Goal: Contribute content: Add original content to the website for others to see

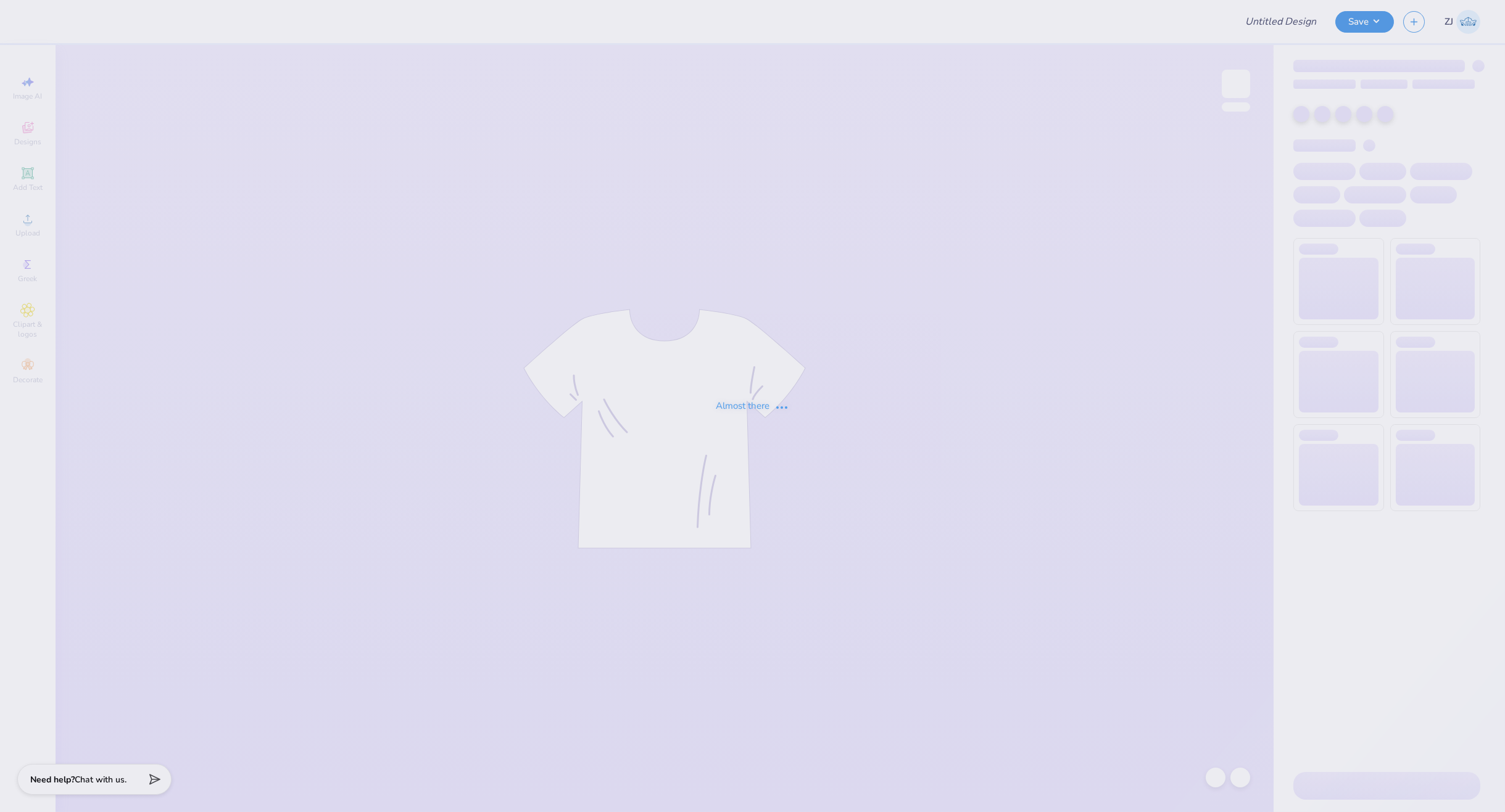
type input "[PERSON_NAME] : Blade Landscaping"
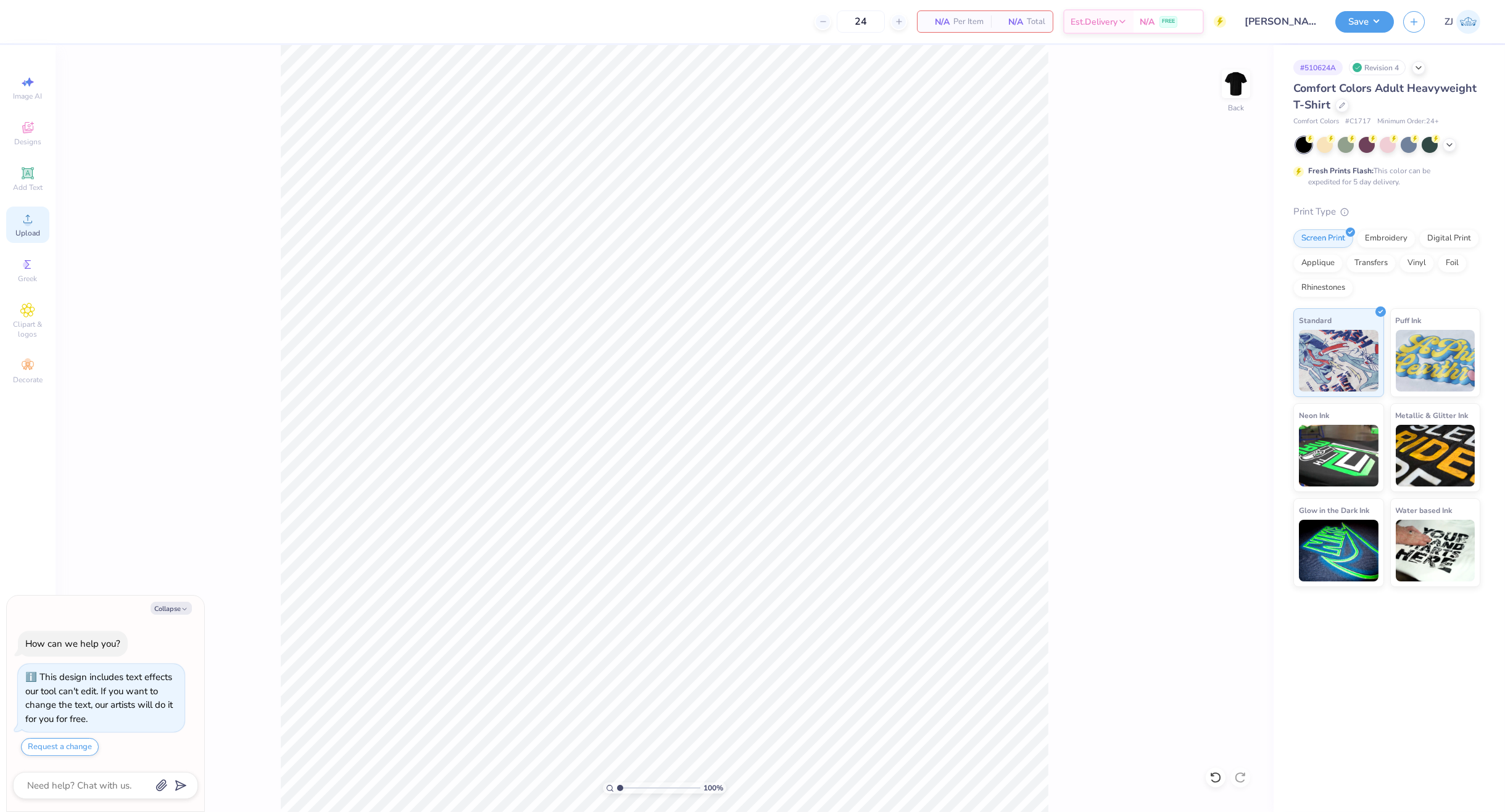
click at [38, 226] on div "Upload" at bounding box center [28, 225] width 43 height 36
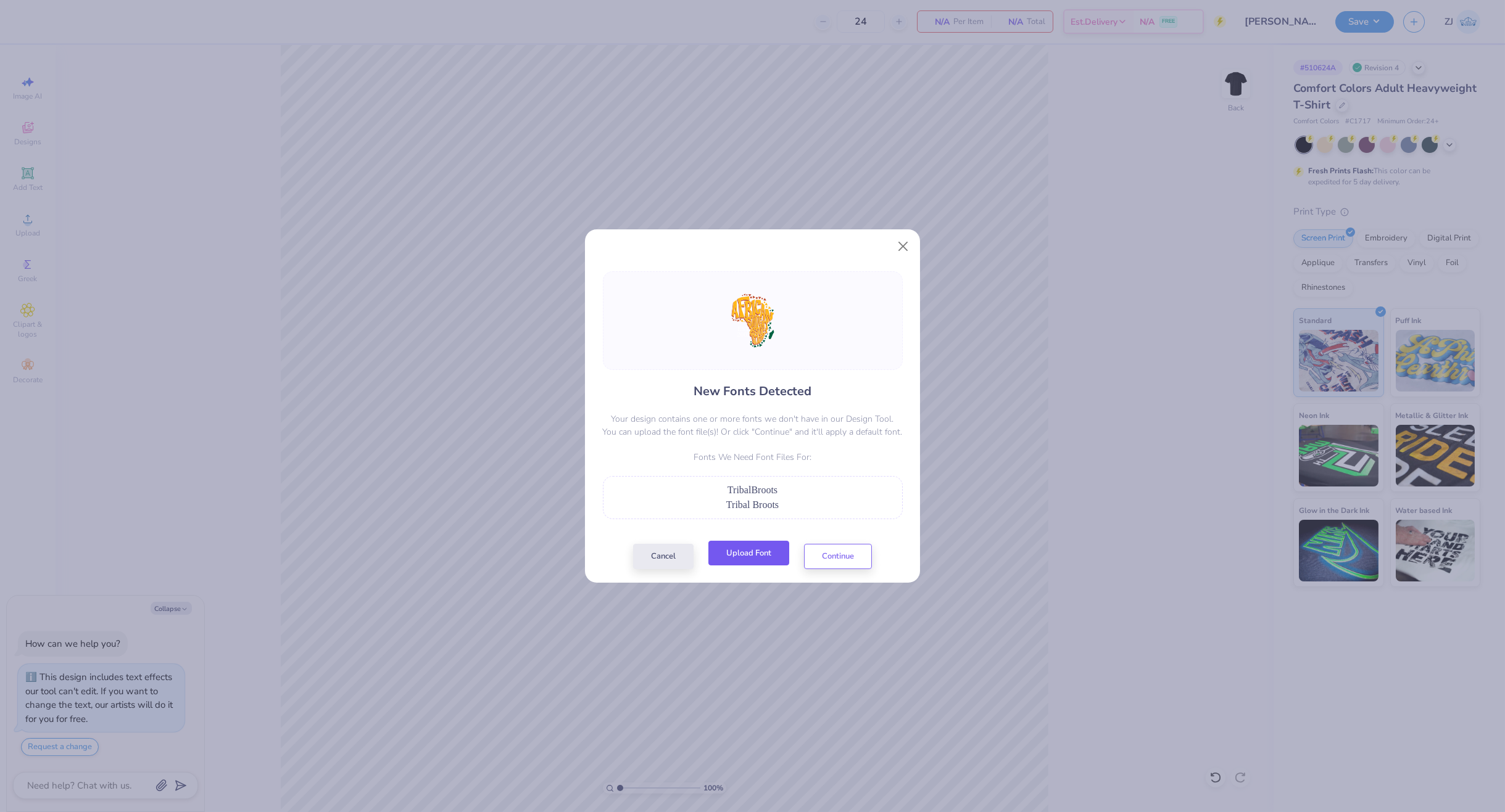
click at [753, 552] on button "Upload Font" at bounding box center [749, 554] width 81 height 25
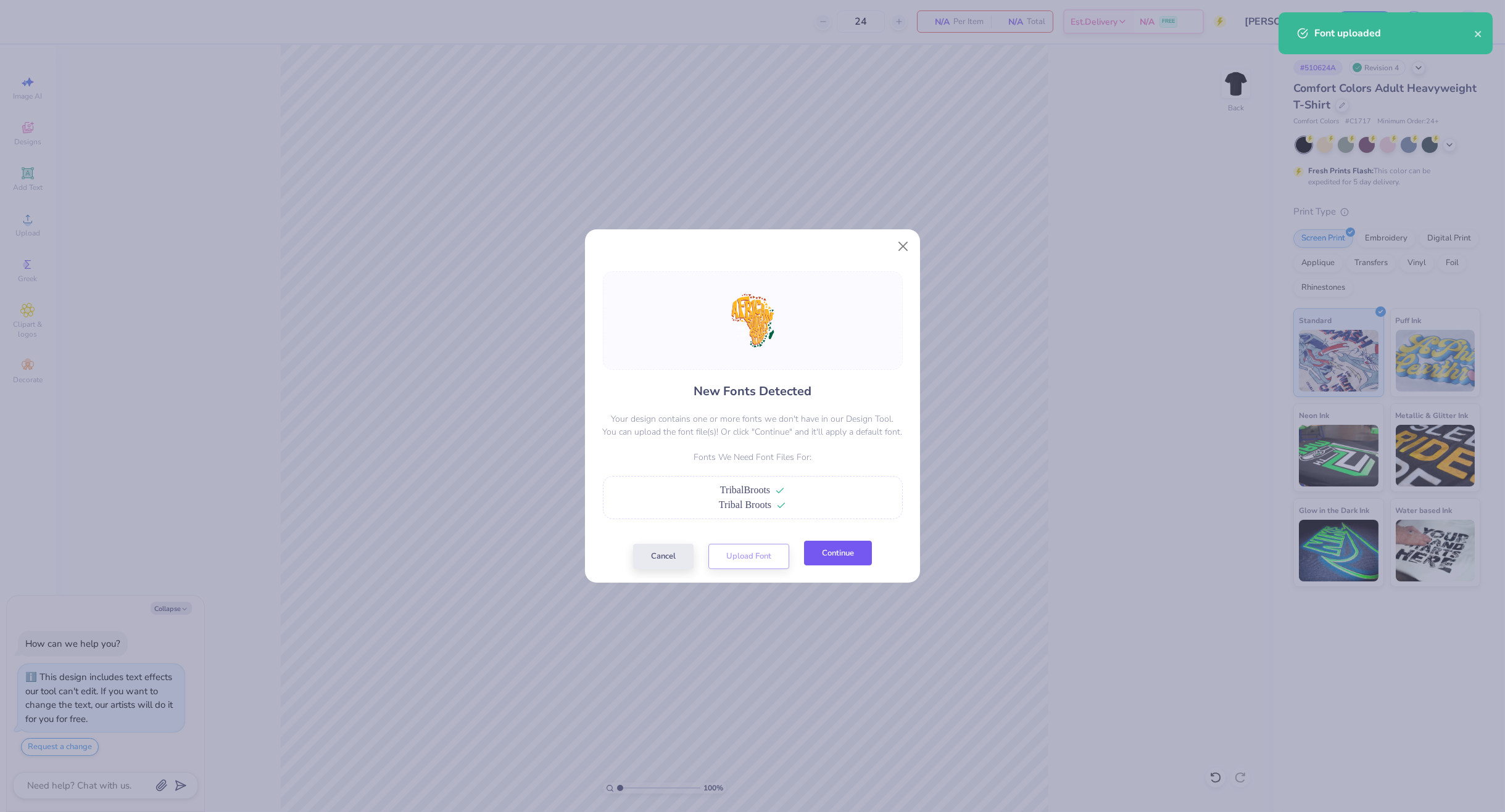
click at [837, 547] on button "Continue" at bounding box center [837, 554] width 68 height 25
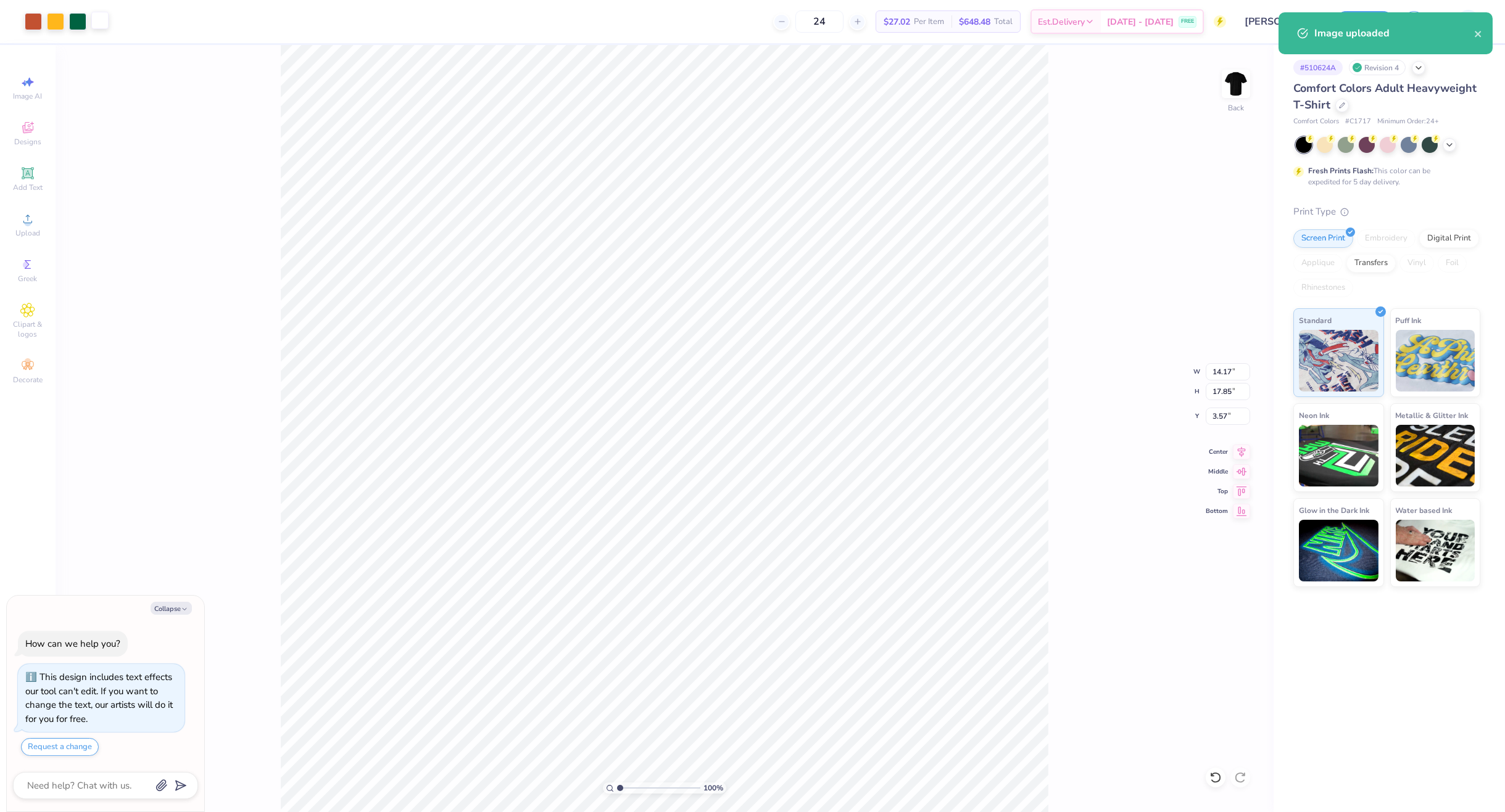
click at [99, 19] on div at bounding box center [100, 20] width 17 height 17
type textarea "x"
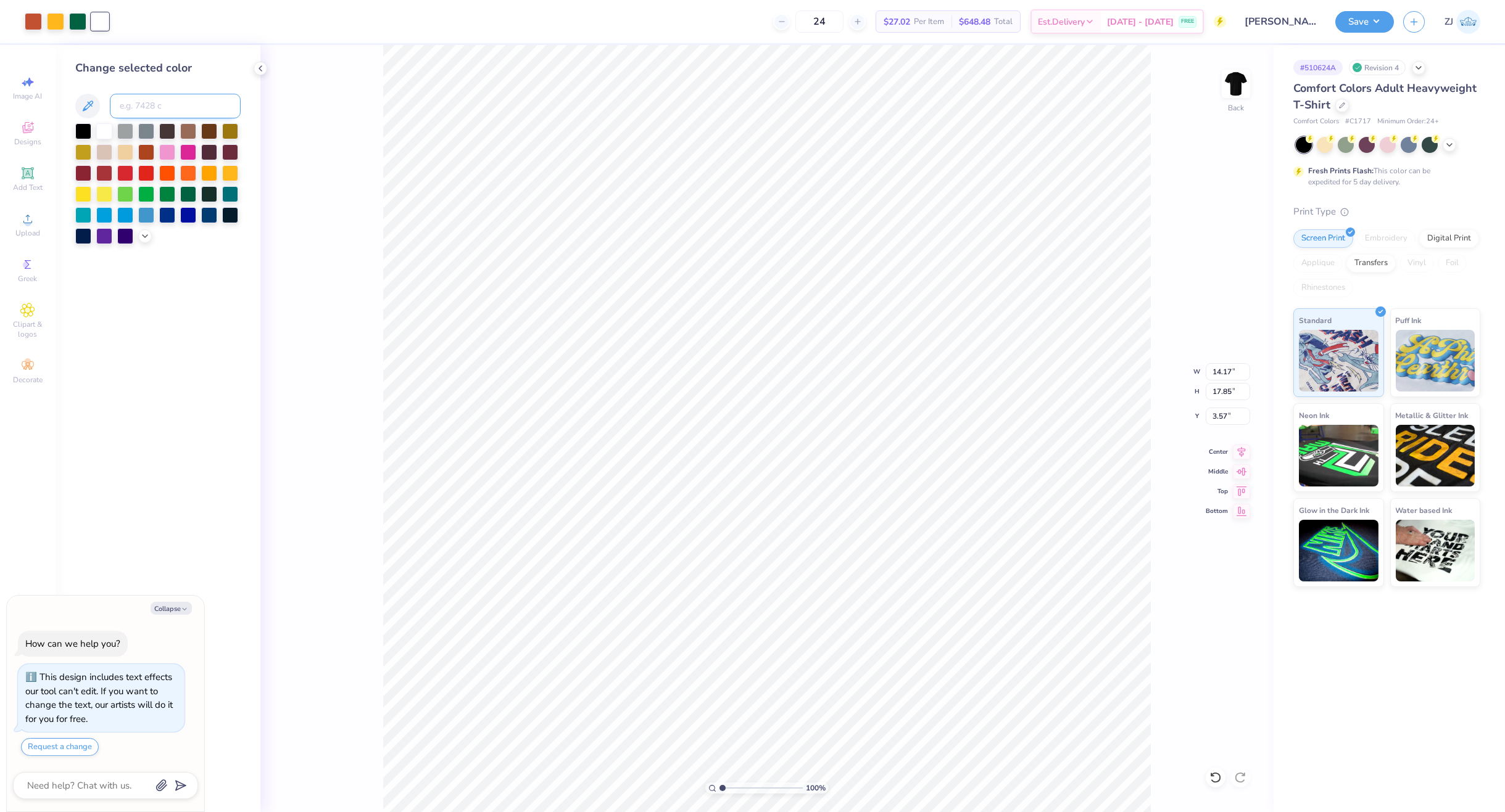
click at [151, 103] on input at bounding box center [175, 105] width 131 height 24
type input "1235"
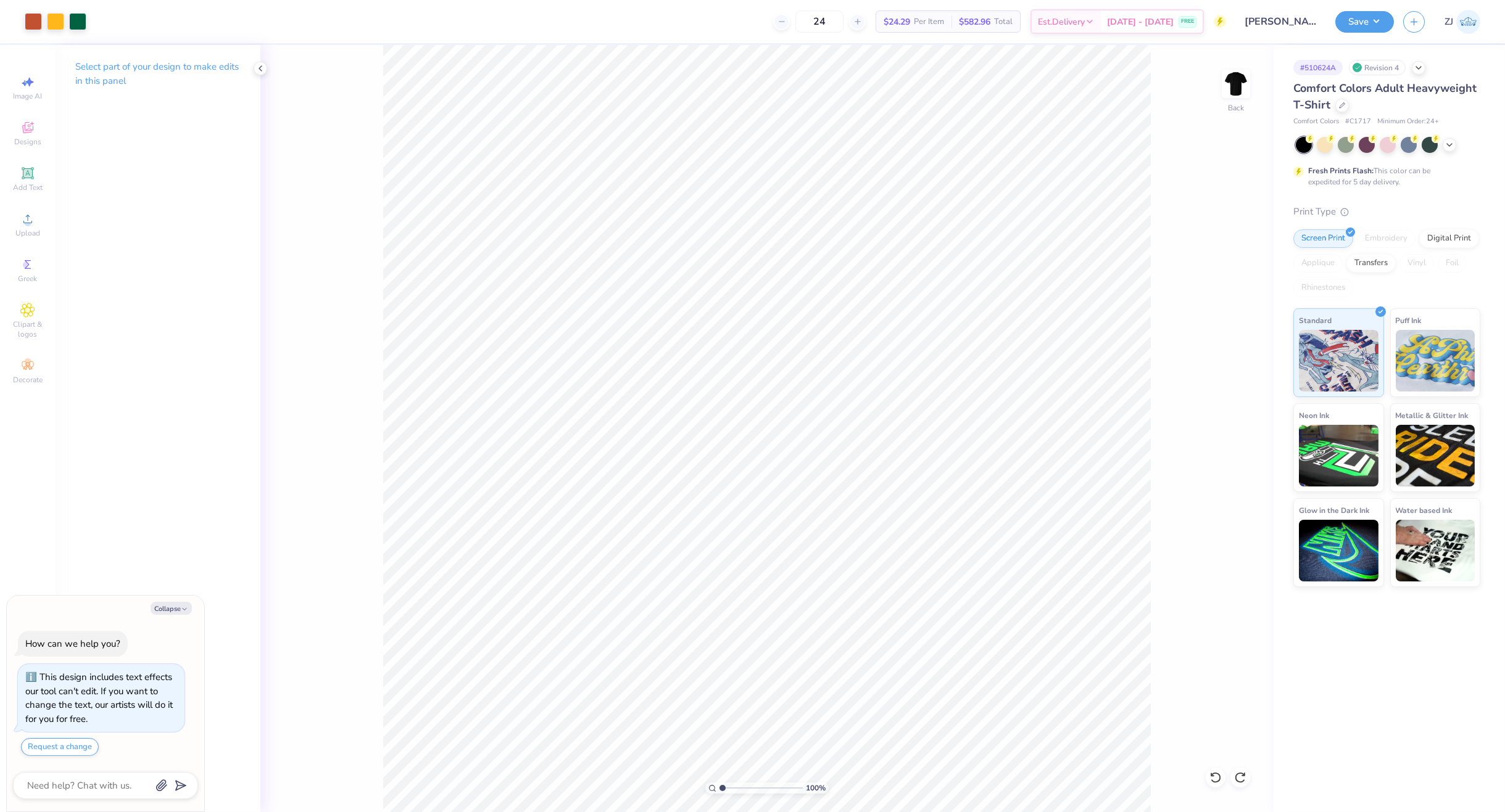
type textarea "x"
click at [1218, 374] on input "14.17" at bounding box center [1228, 371] width 45 height 17
type input "11"
type textarea "x"
type input "11.00"
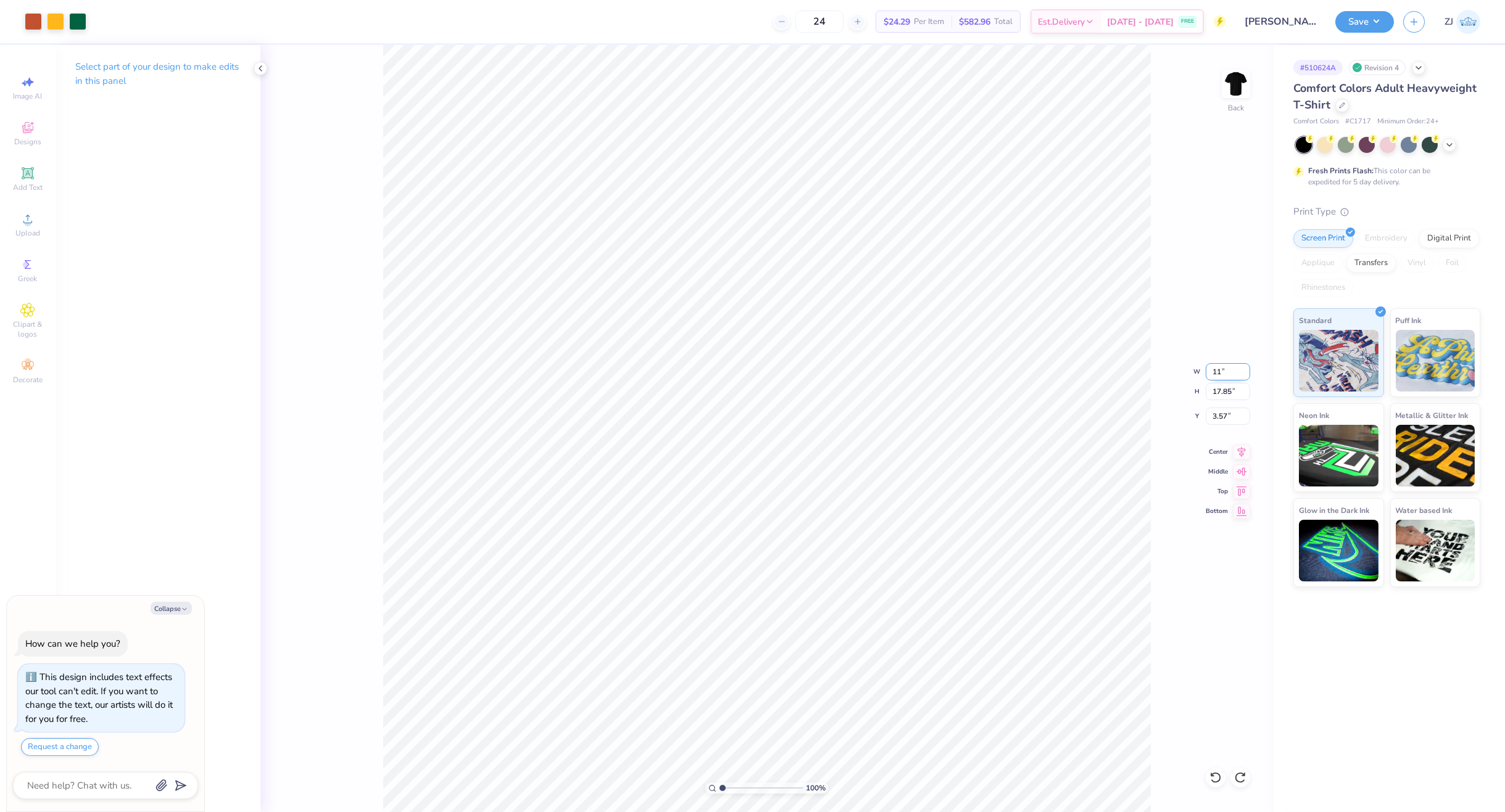
type input "13.86"
type input "5.57"
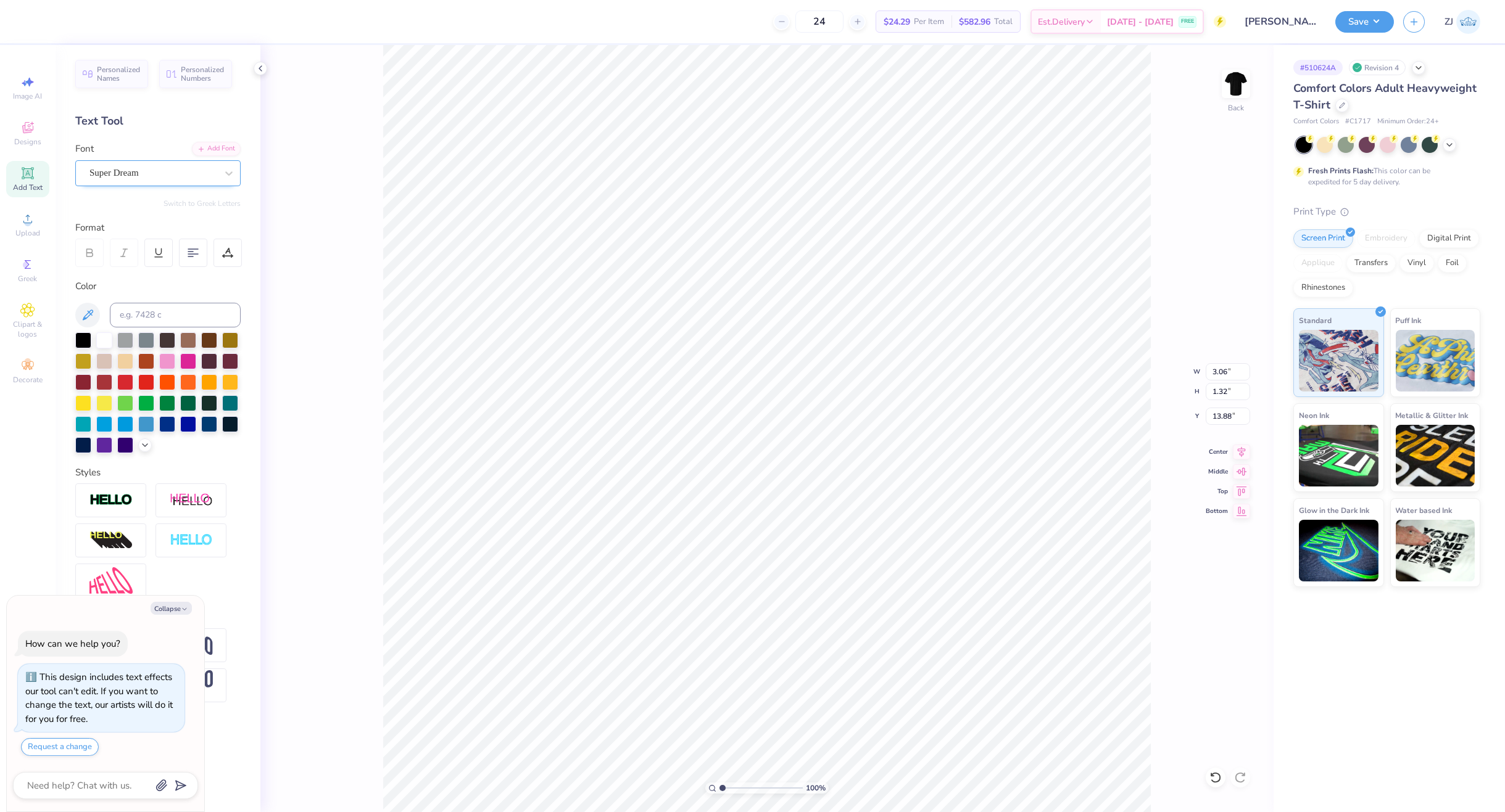
click at [154, 172] on div "Super Dream" at bounding box center [153, 172] width 130 height 19
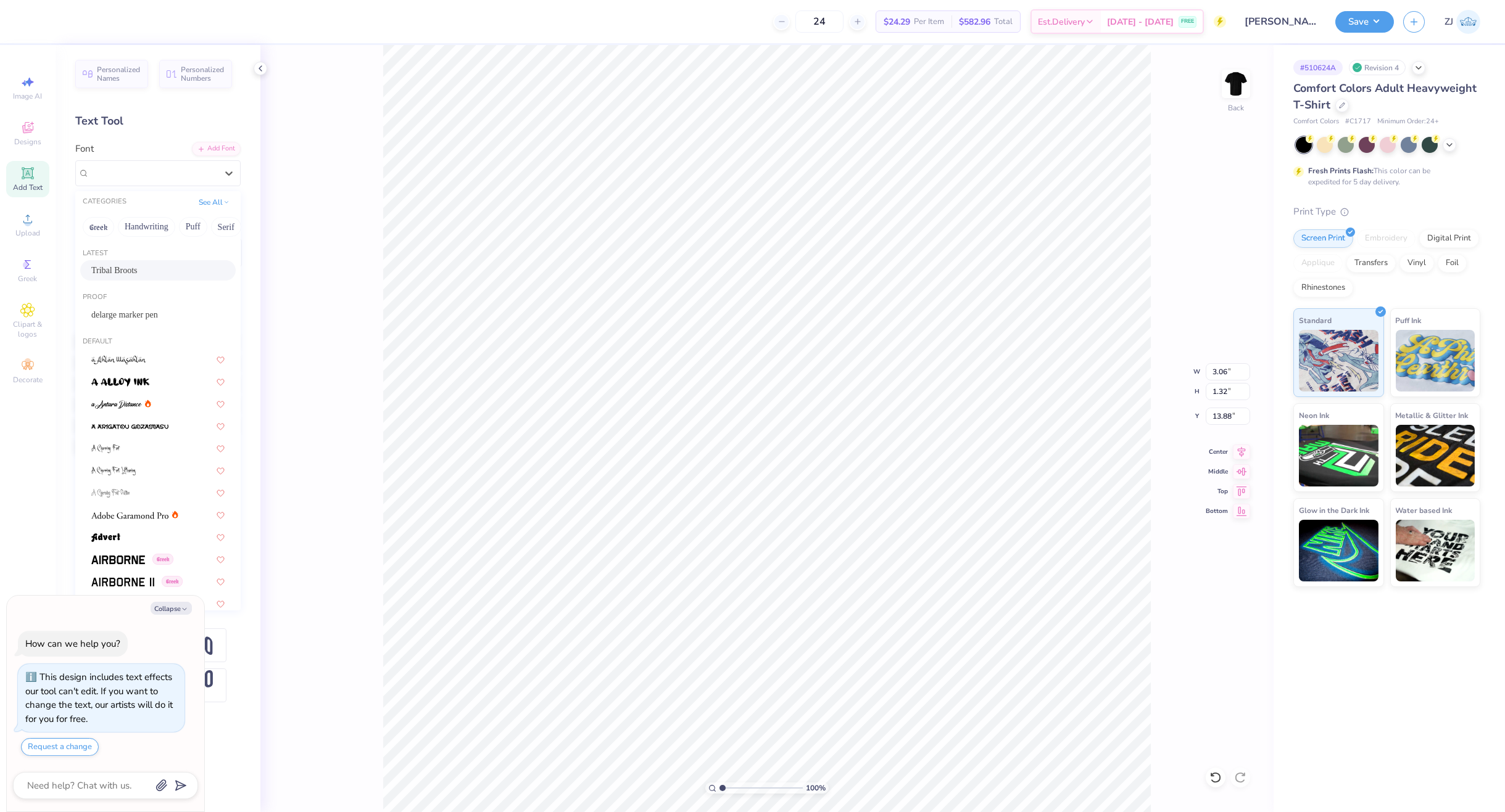
click at [140, 272] on div "Tribal Broots" at bounding box center [158, 270] width 133 height 13
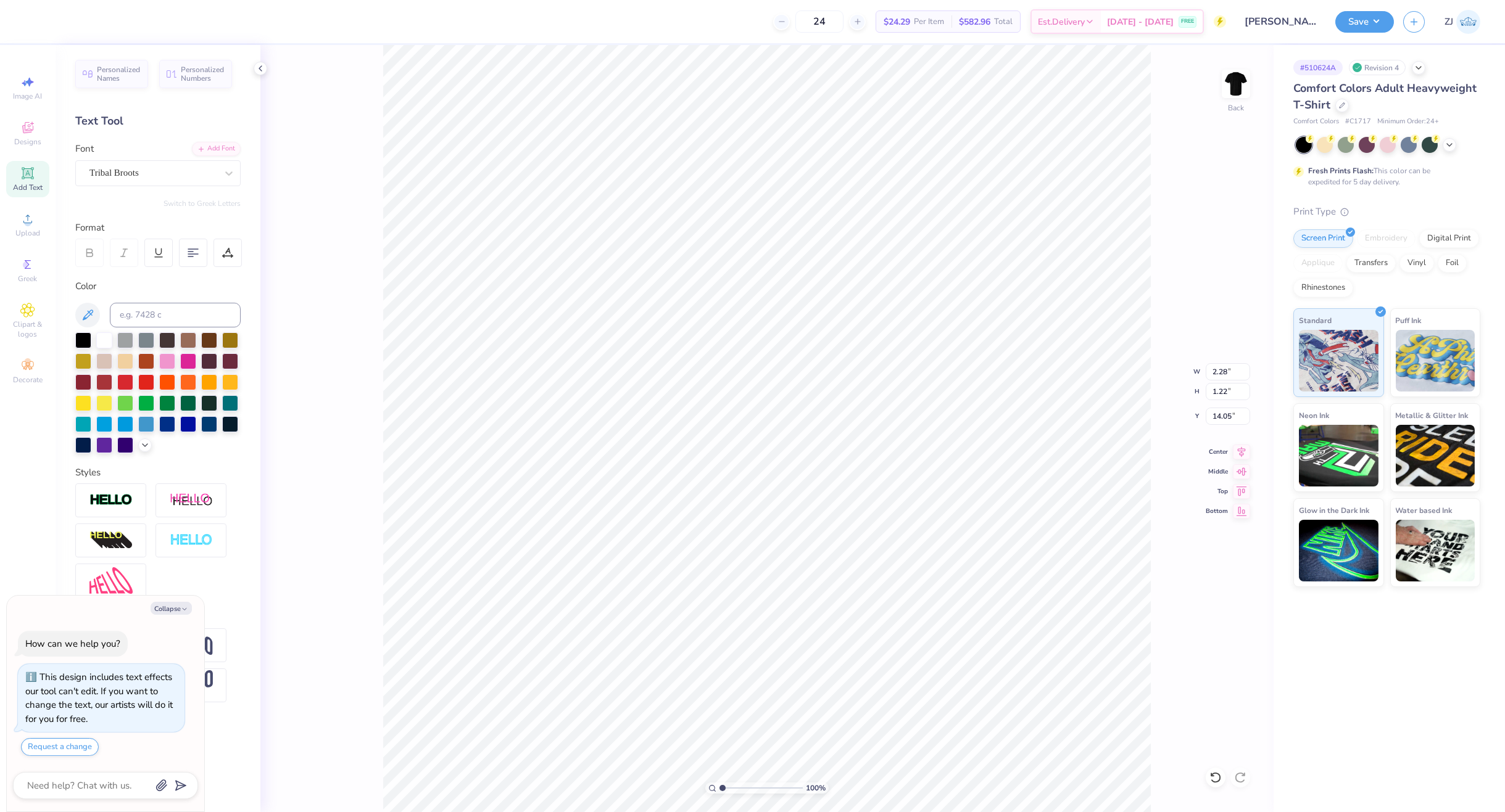
type textarea "x"
type input "2.28"
type input "1.22"
type input "14.05"
type textarea "x"
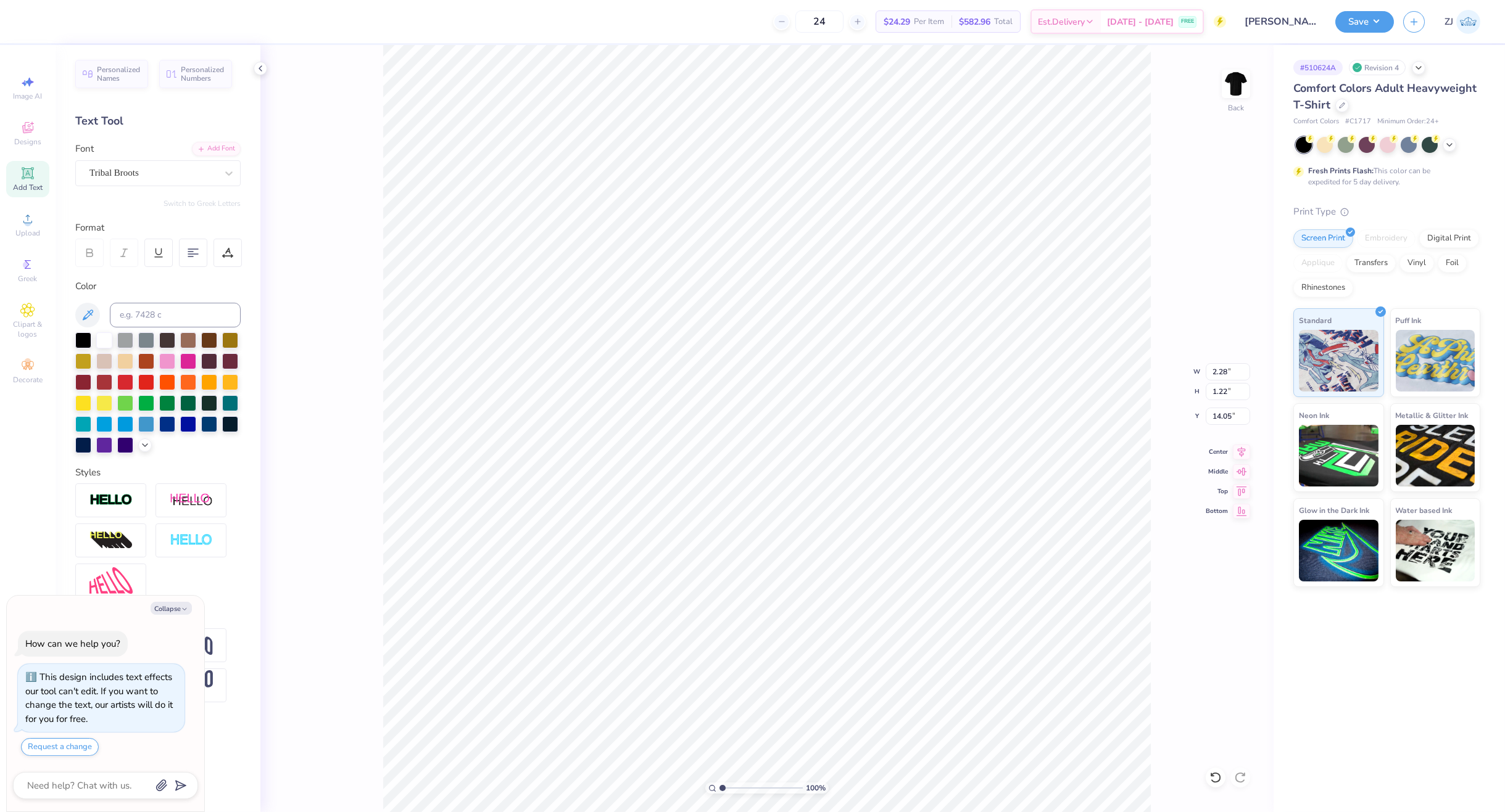
type input "3.66"
type input "1.28"
type input "15.33"
click at [138, 172] on div "Super Dream" at bounding box center [153, 172] width 130 height 19
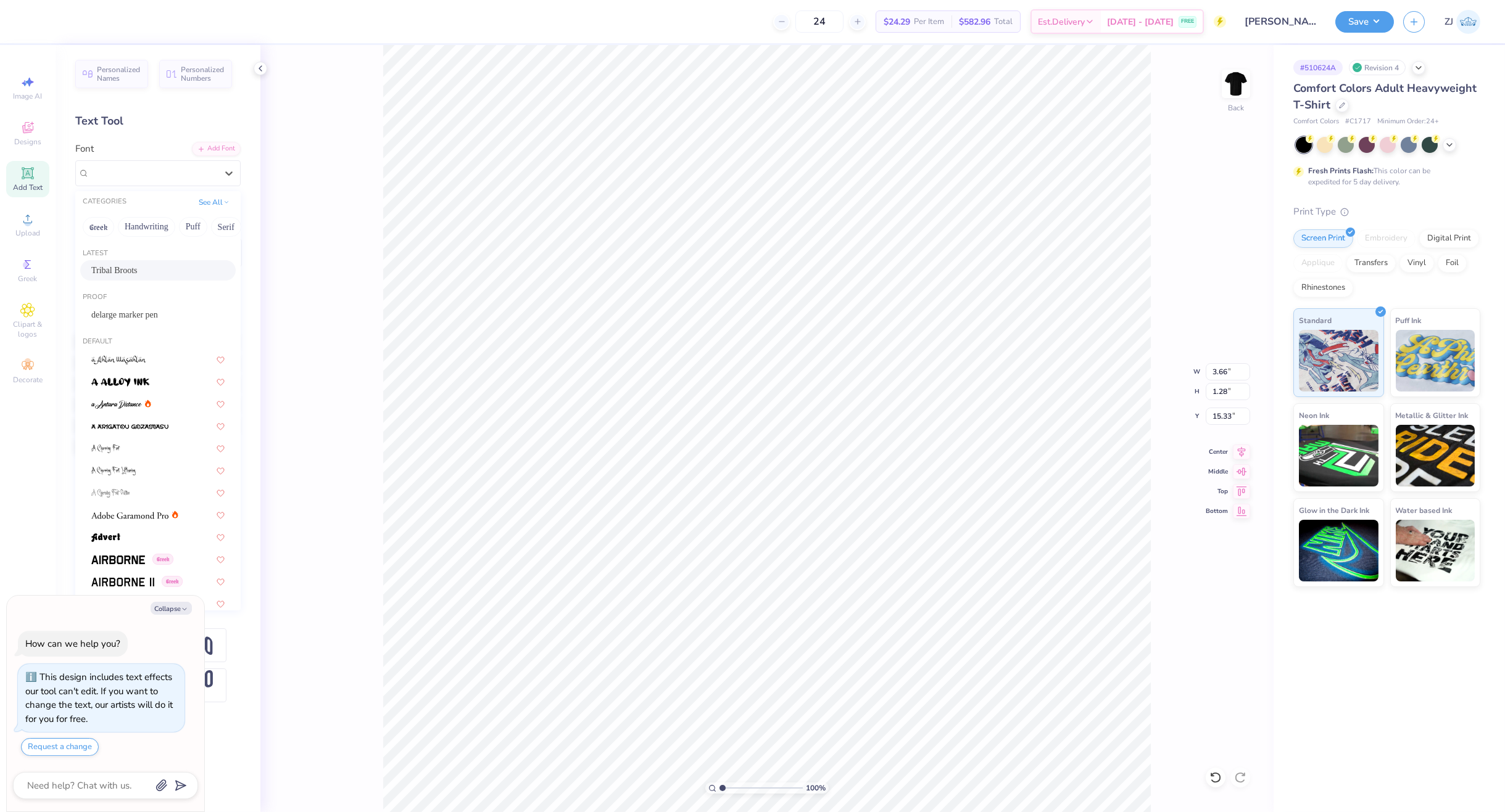
click at [131, 269] on div "Tribal Broots" at bounding box center [158, 270] width 133 height 13
type textarea "x"
type input "2.48"
type input "1.21"
type input "15.48"
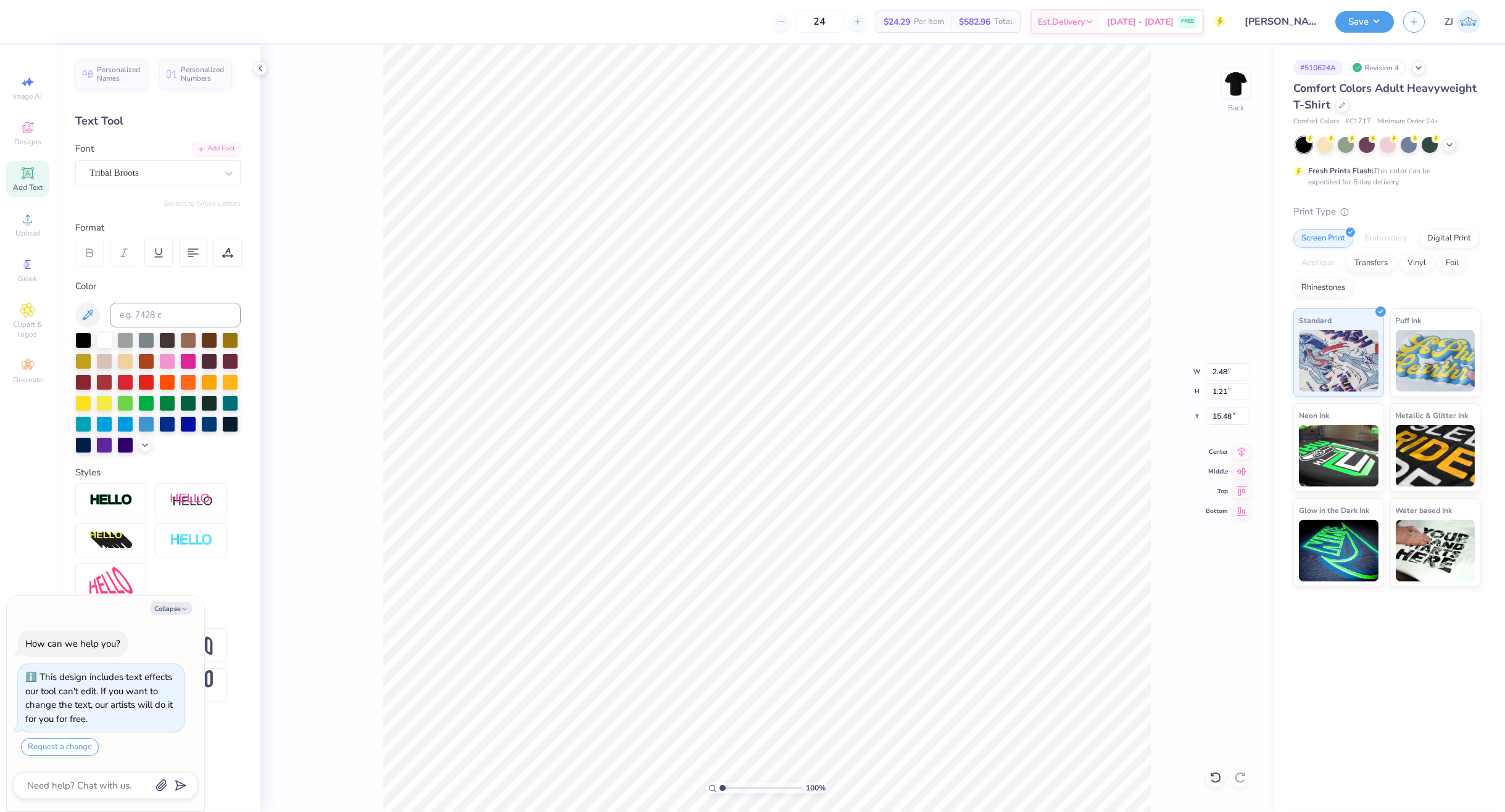
type textarea "x"
type input "2.64"
type input "14.05"
type textarea "x"
type input "13.82"
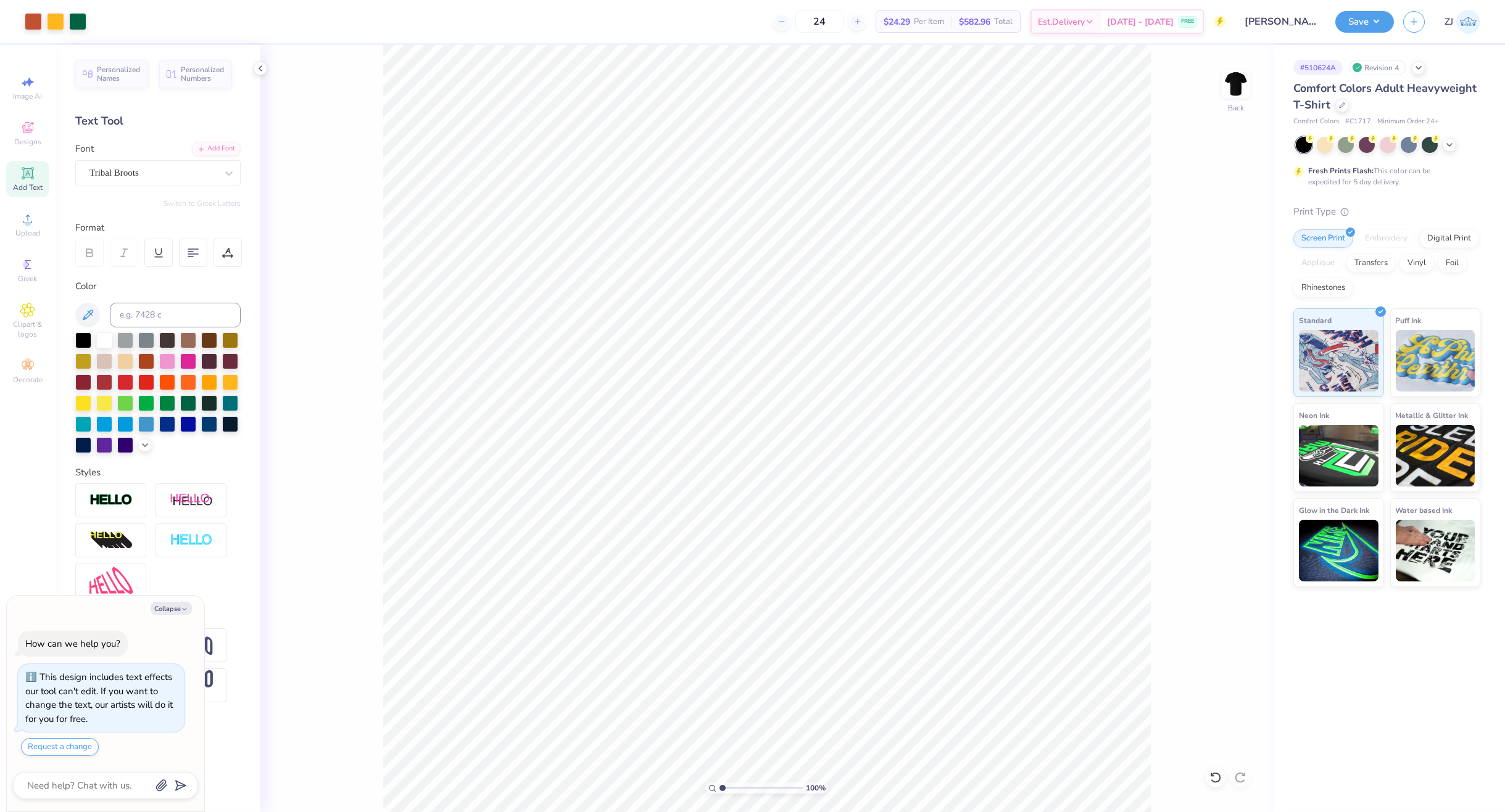
type textarea "x"
click at [1231, 372] on input "11.00" at bounding box center [1228, 371] width 45 height 17
click at [1231, 391] on input "13.86" at bounding box center [1228, 392] width 45 height 17
type input "12"
type textarea "x"
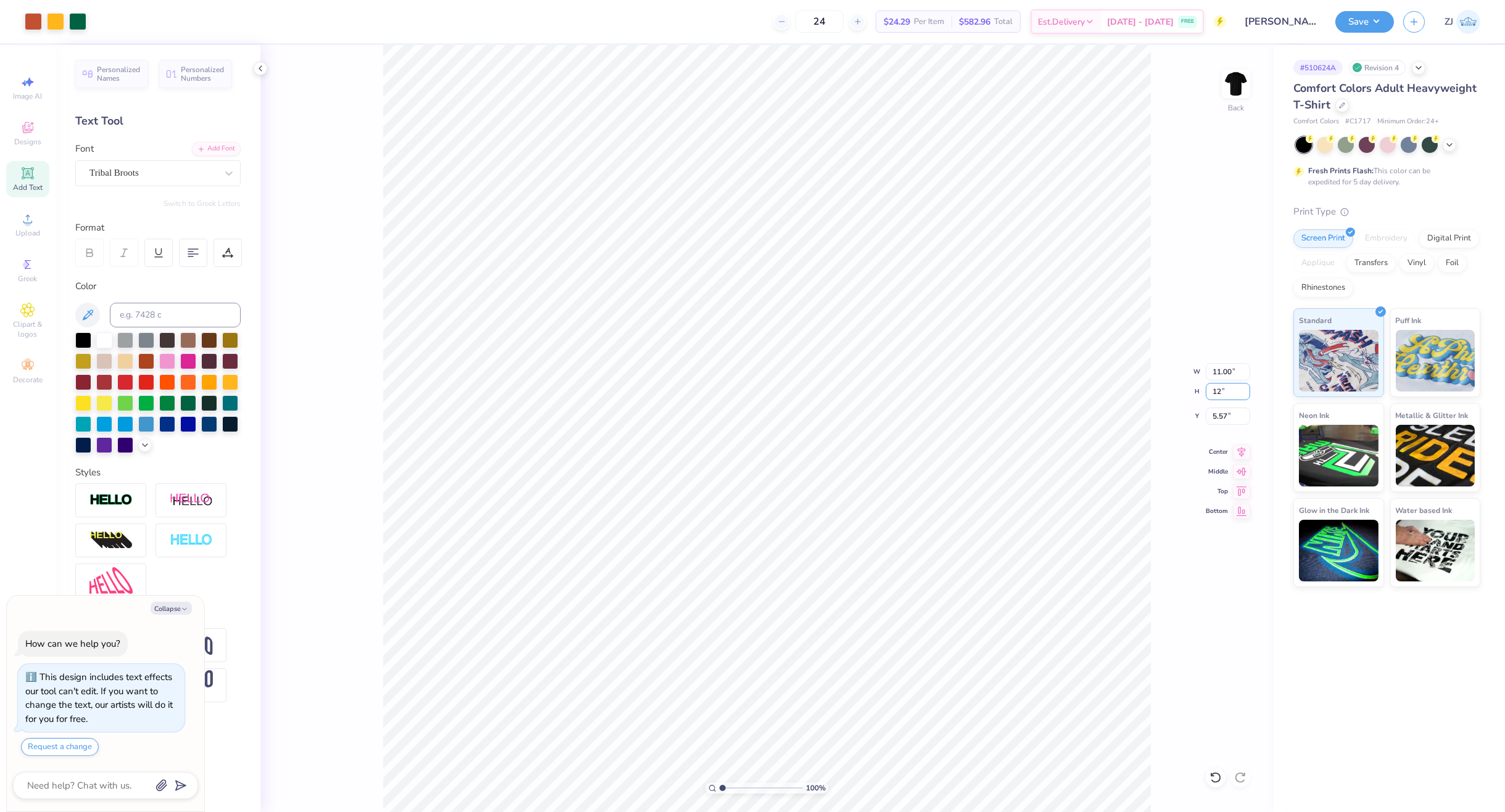
type input "9.53"
type input "12.00"
click at [1235, 422] on input "6.50" at bounding box center [1228, 416] width 45 height 17
type input "3"
type textarea "x"
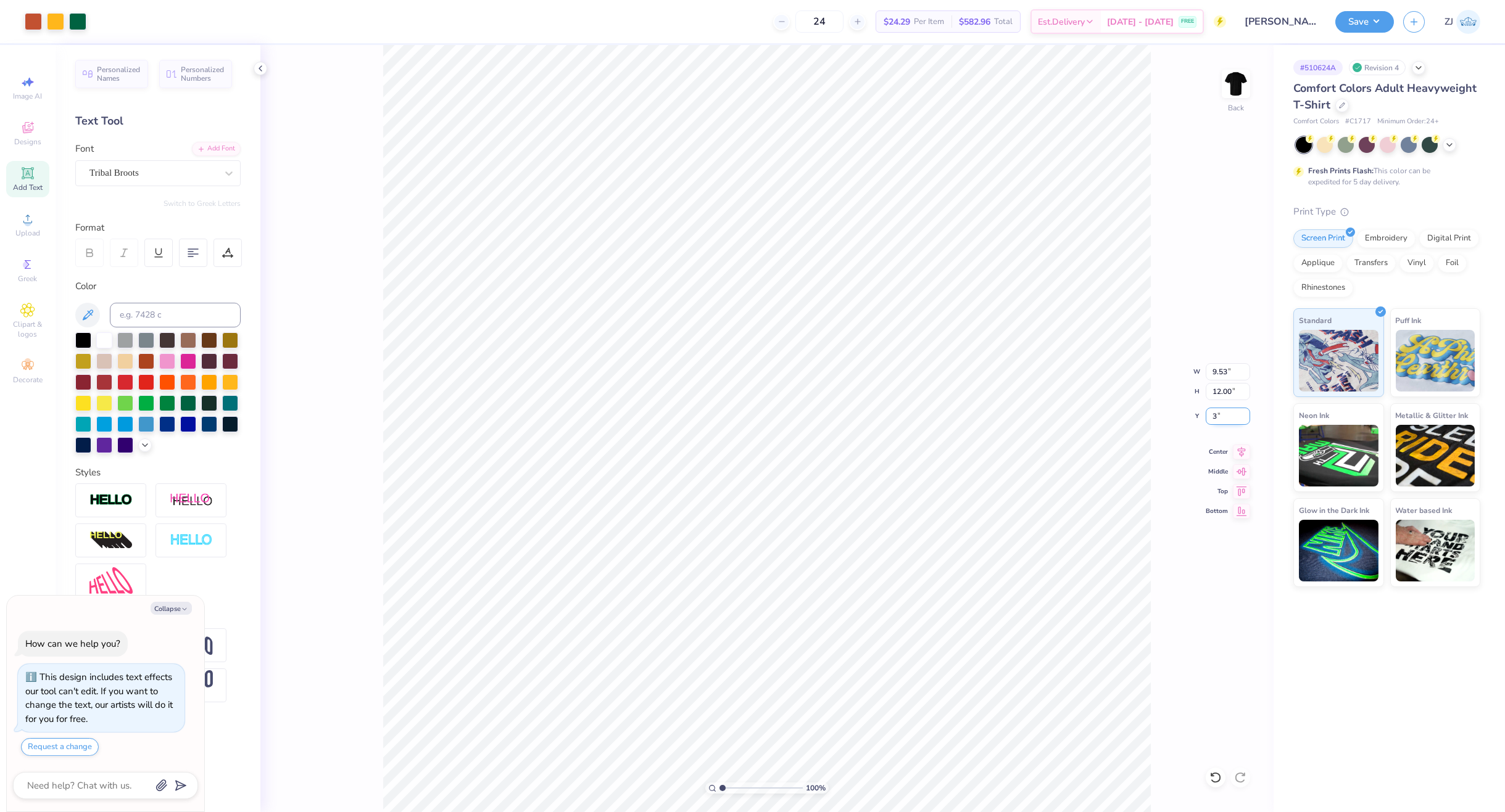
type input "3.00"
click at [1369, 14] on button "Save" at bounding box center [1365, 20] width 59 height 22
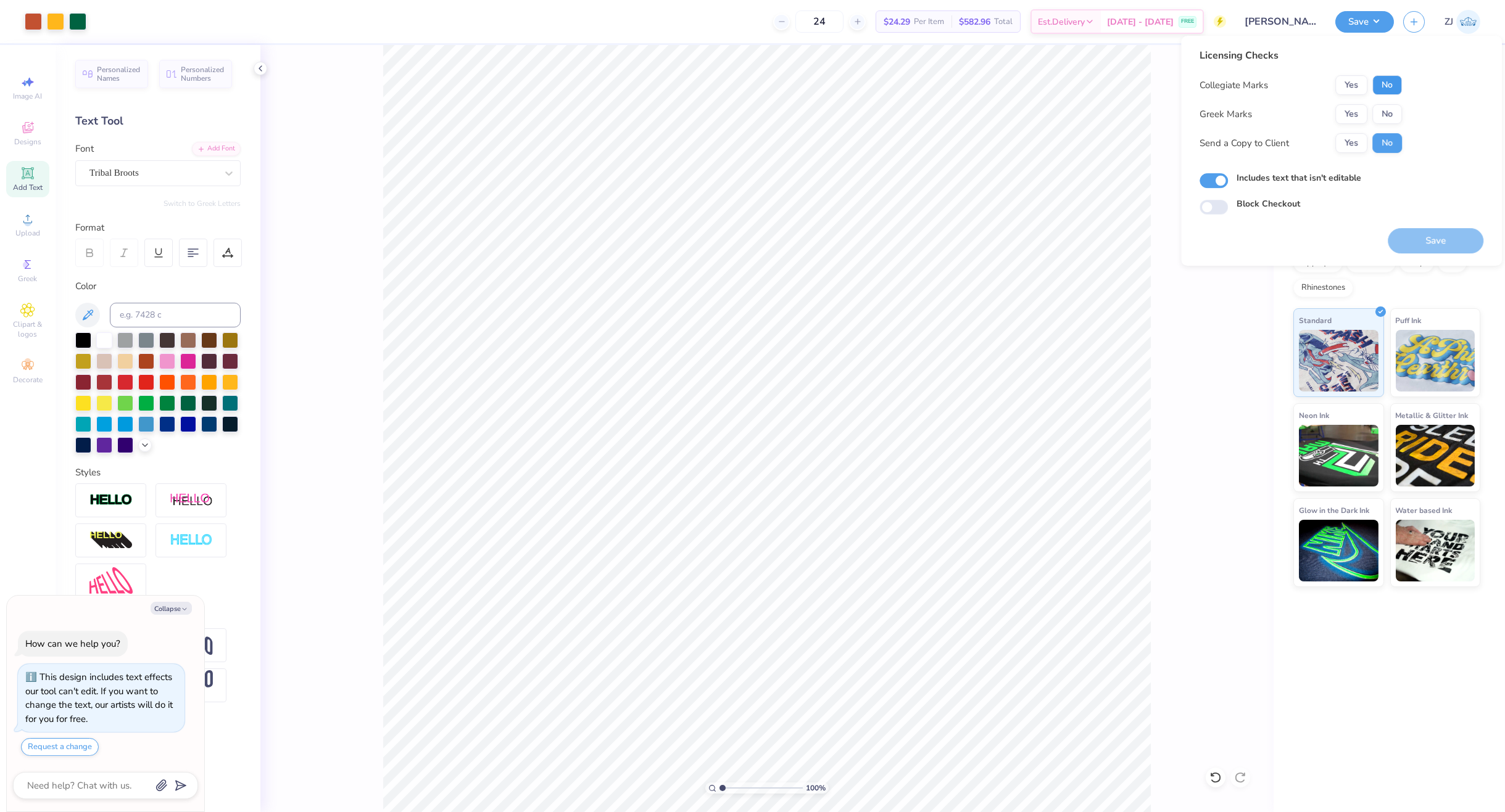
click at [1386, 79] on button "No" at bounding box center [1387, 85] width 29 height 20
click at [1383, 113] on button "No" at bounding box center [1387, 114] width 29 height 20
click at [1350, 148] on button "Yes" at bounding box center [1351, 143] width 32 height 20
click at [1447, 243] on button "Save" at bounding box center [1435, 241] width 96 height 25
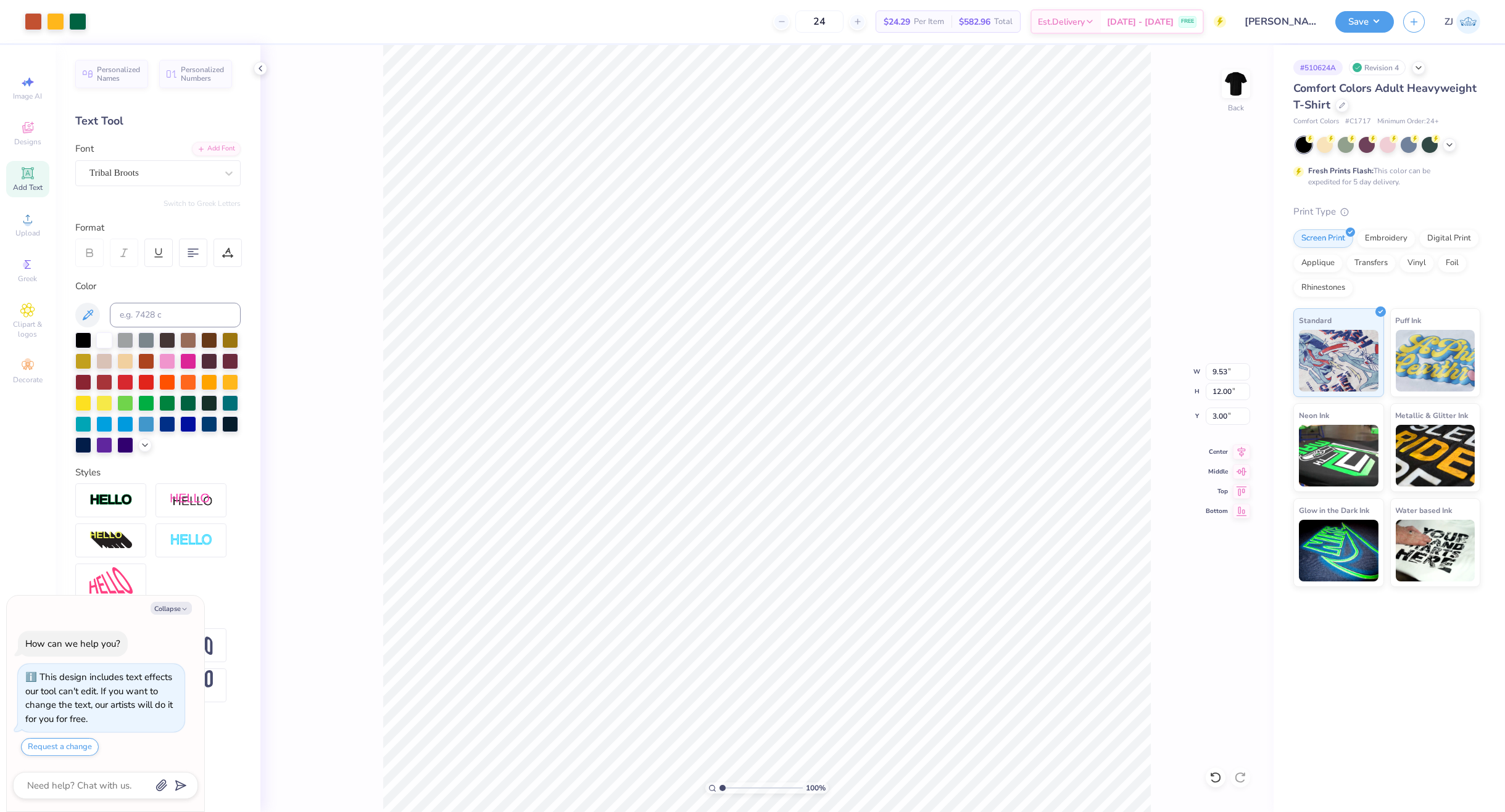
type textarea "x"
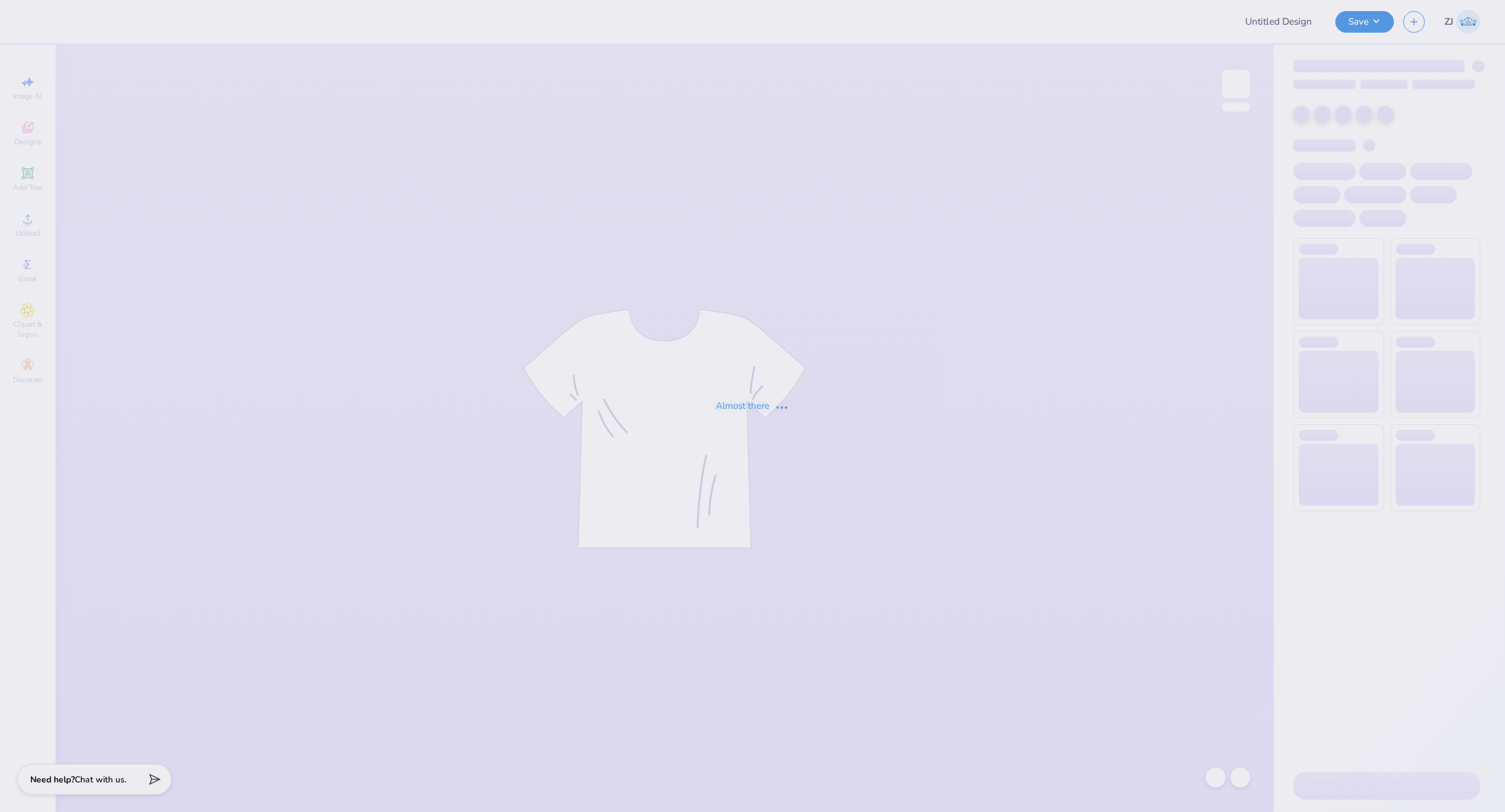
type input "Fall merch for Sigma Phi Epsilon"
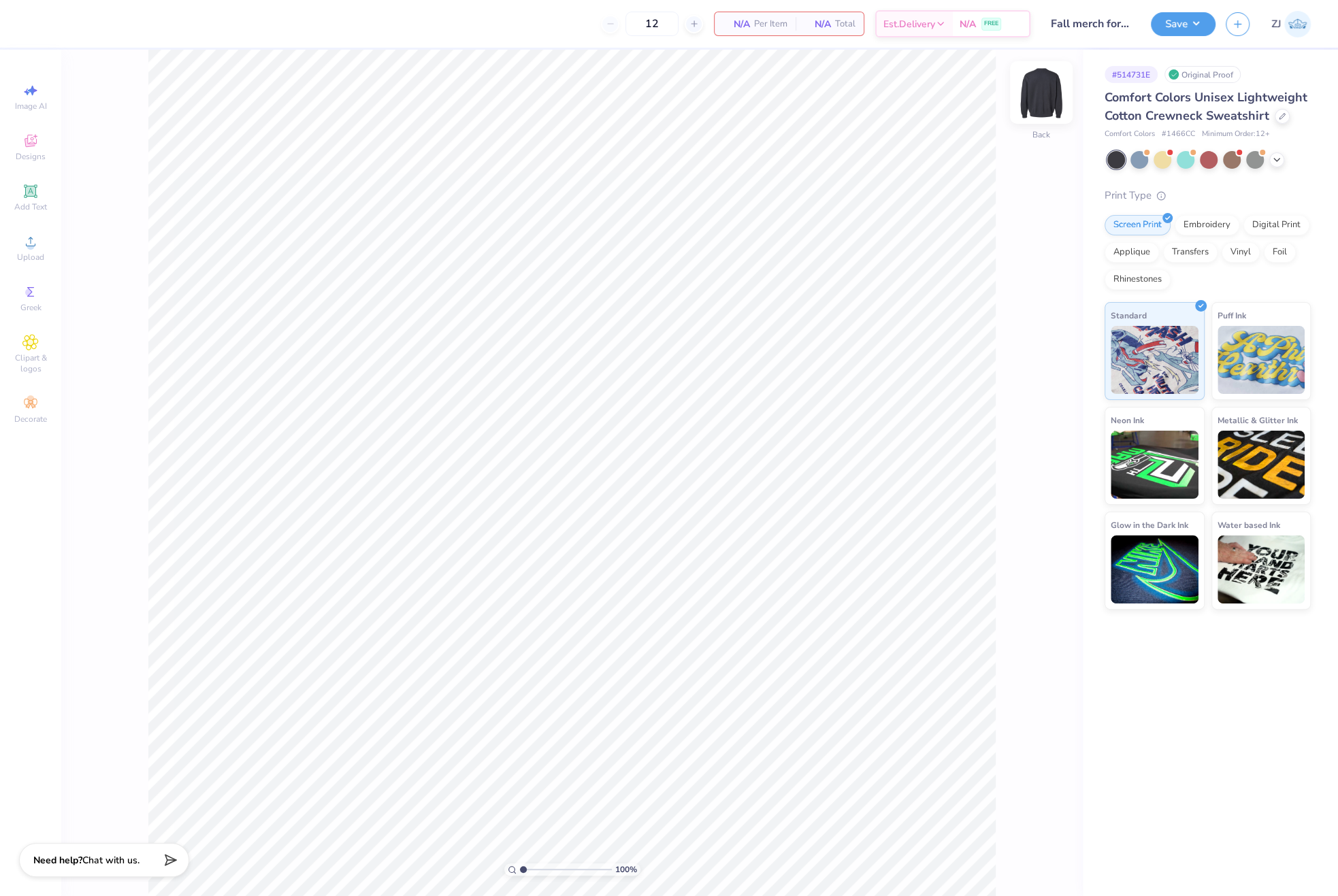
click at [1047, 96] on img at bounding box center [1041, 92] width 55 height 55
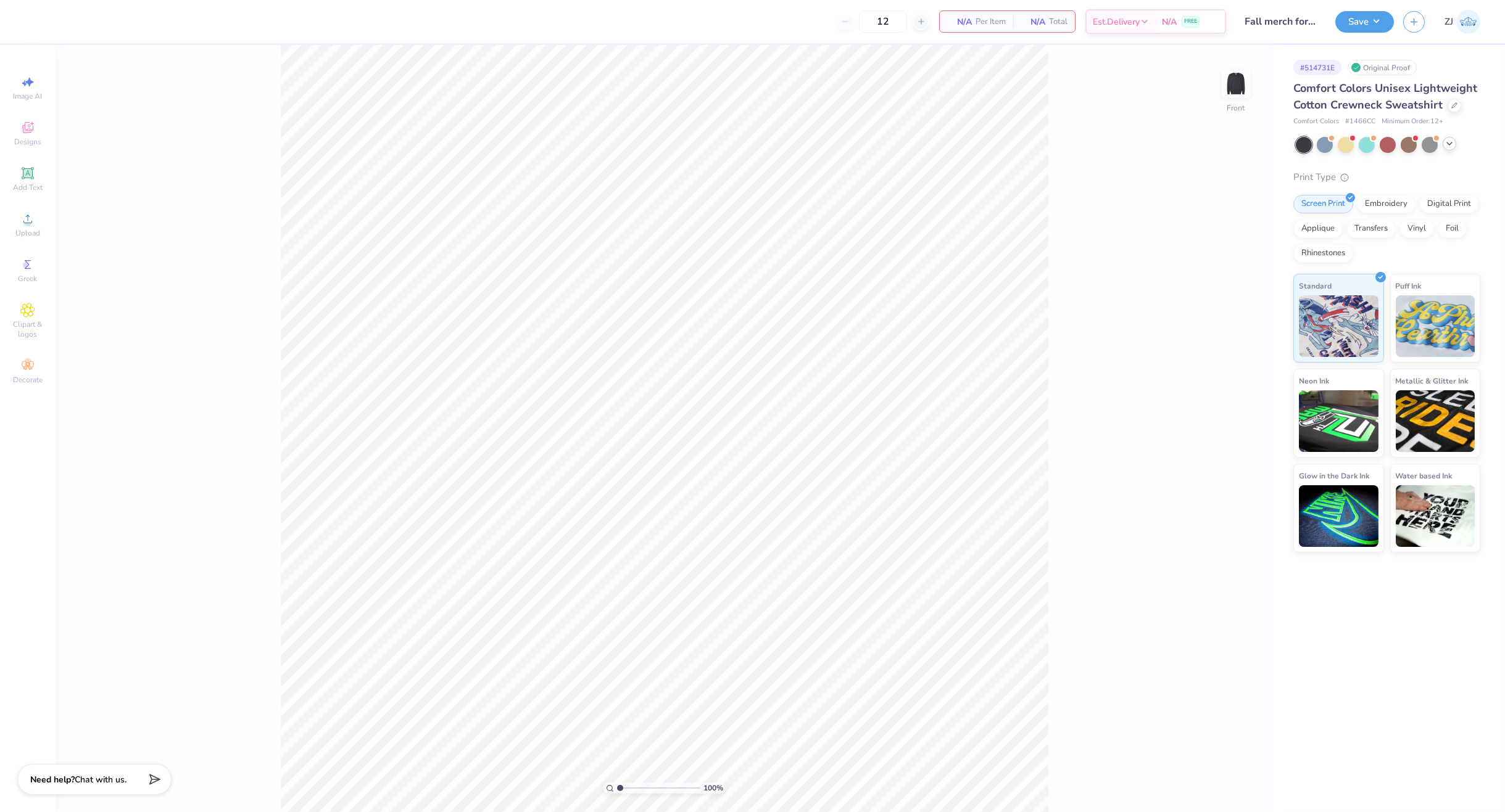
click at [1445, 145] on icon at bounding box center [1449, 144] width 10 height 10
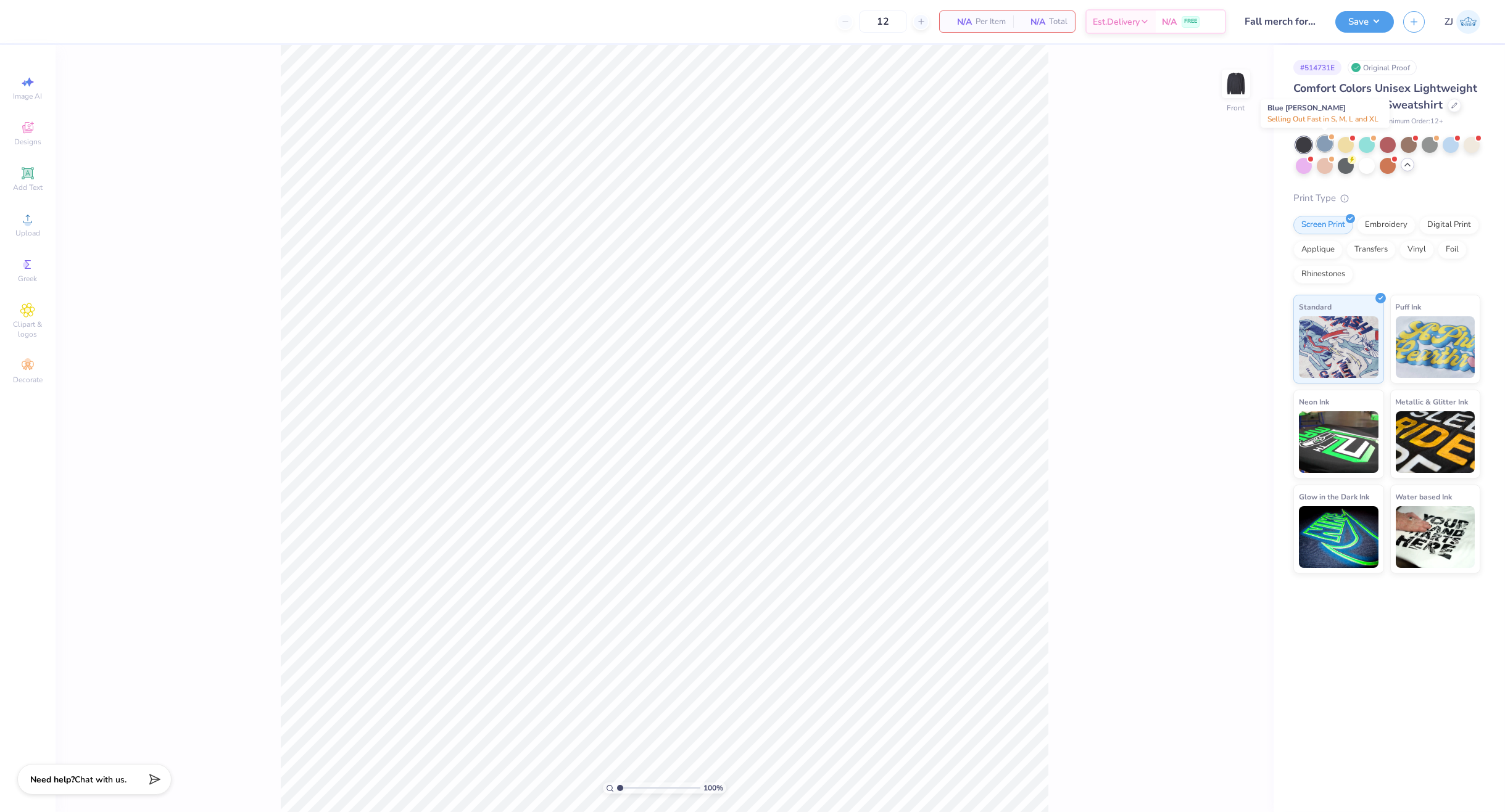
click at [1321, 145] on div at bounding box center [1324, 143] width 16 height 16
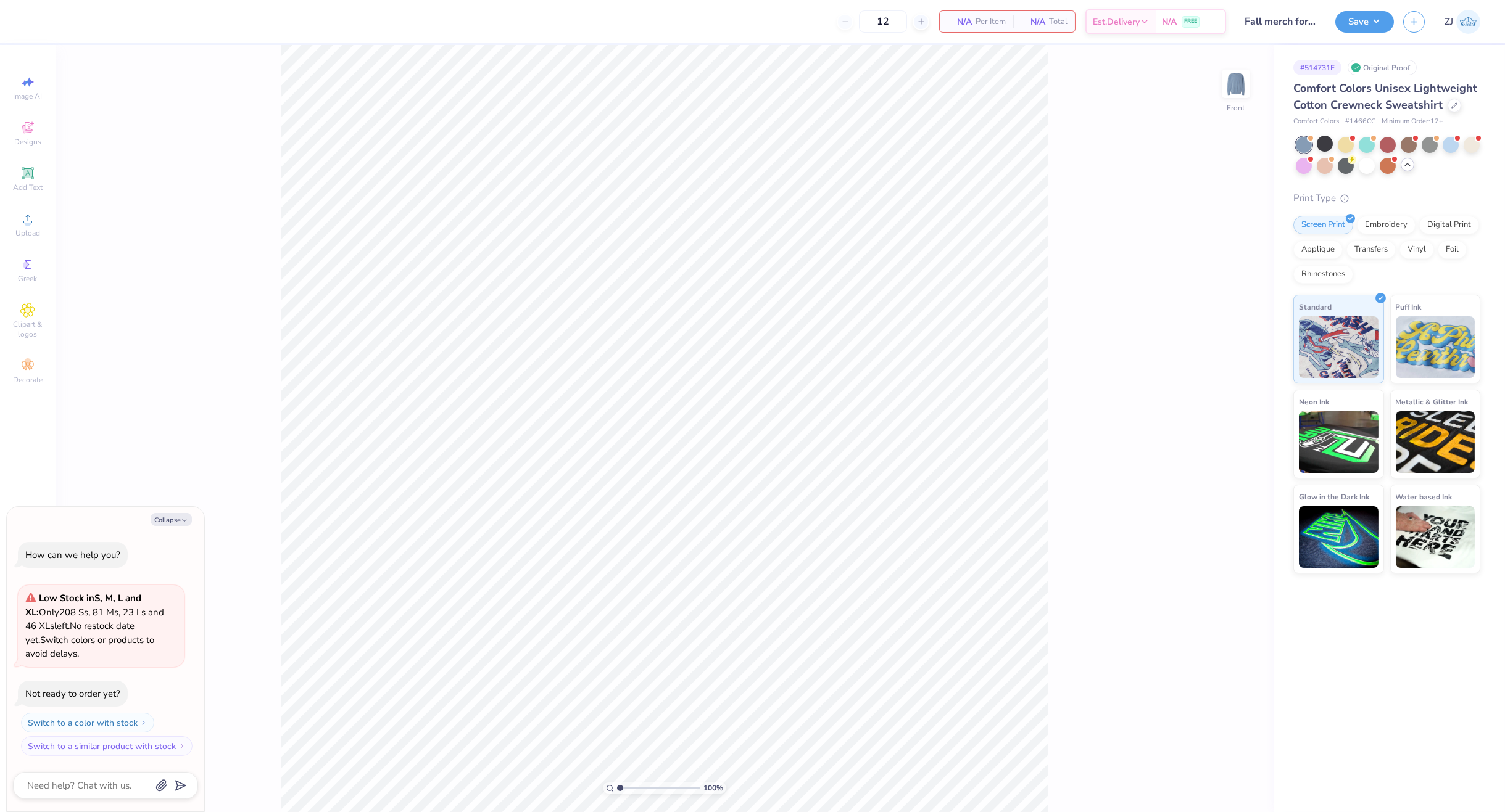
scroll to position [123, 0]
click at [1297, 145] on div at bounding box center [1303, 145] width 16 height 16
click at [1346, 169] on div at bounding box center [1345, 164] width 16 height 16
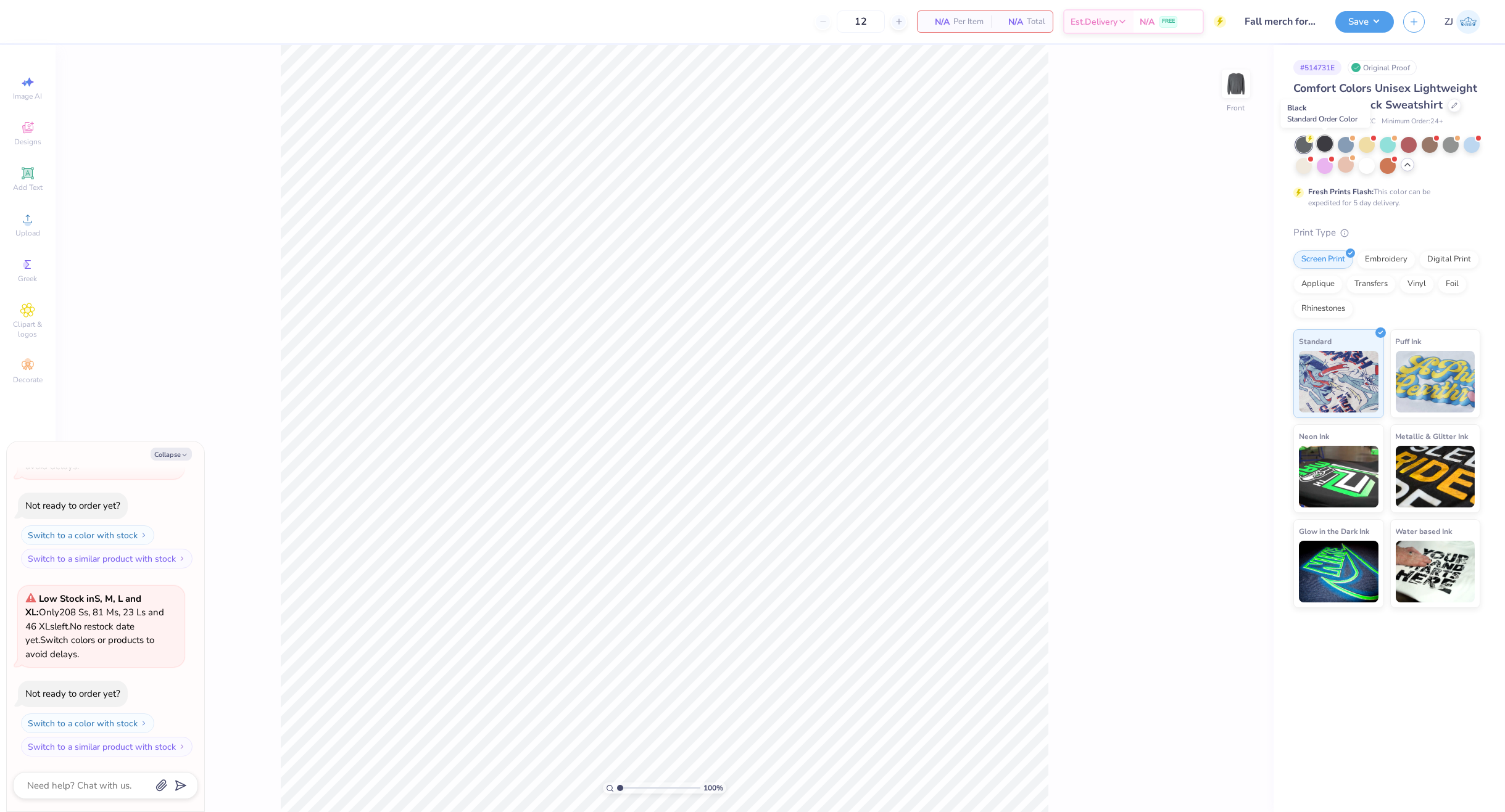
click at [1321, 138] on div at bounding box center [1324, 143] width 16 height 16
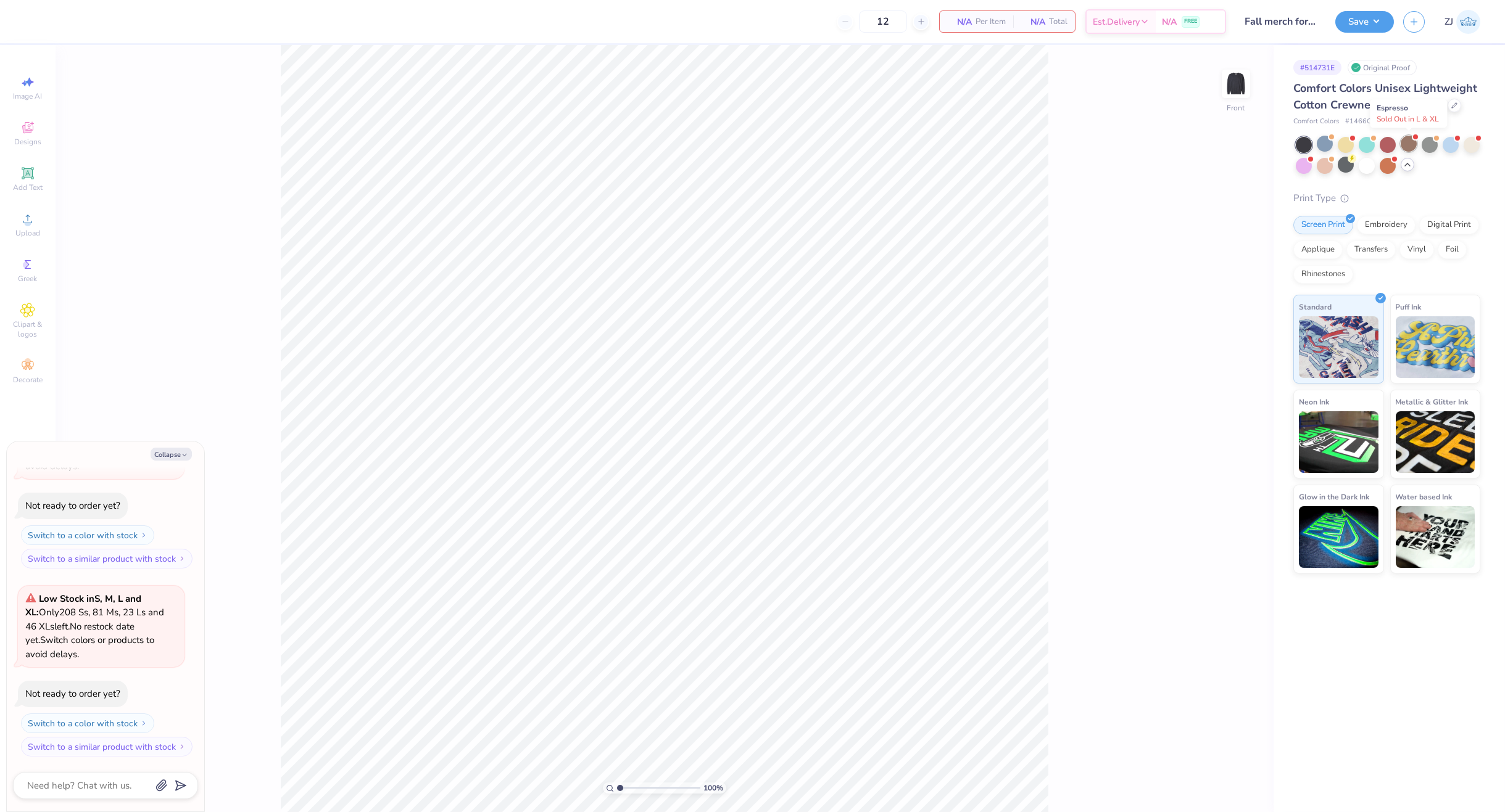
click at [1404, 145] on div at bounding box center [1408, 143] width 16 height 16
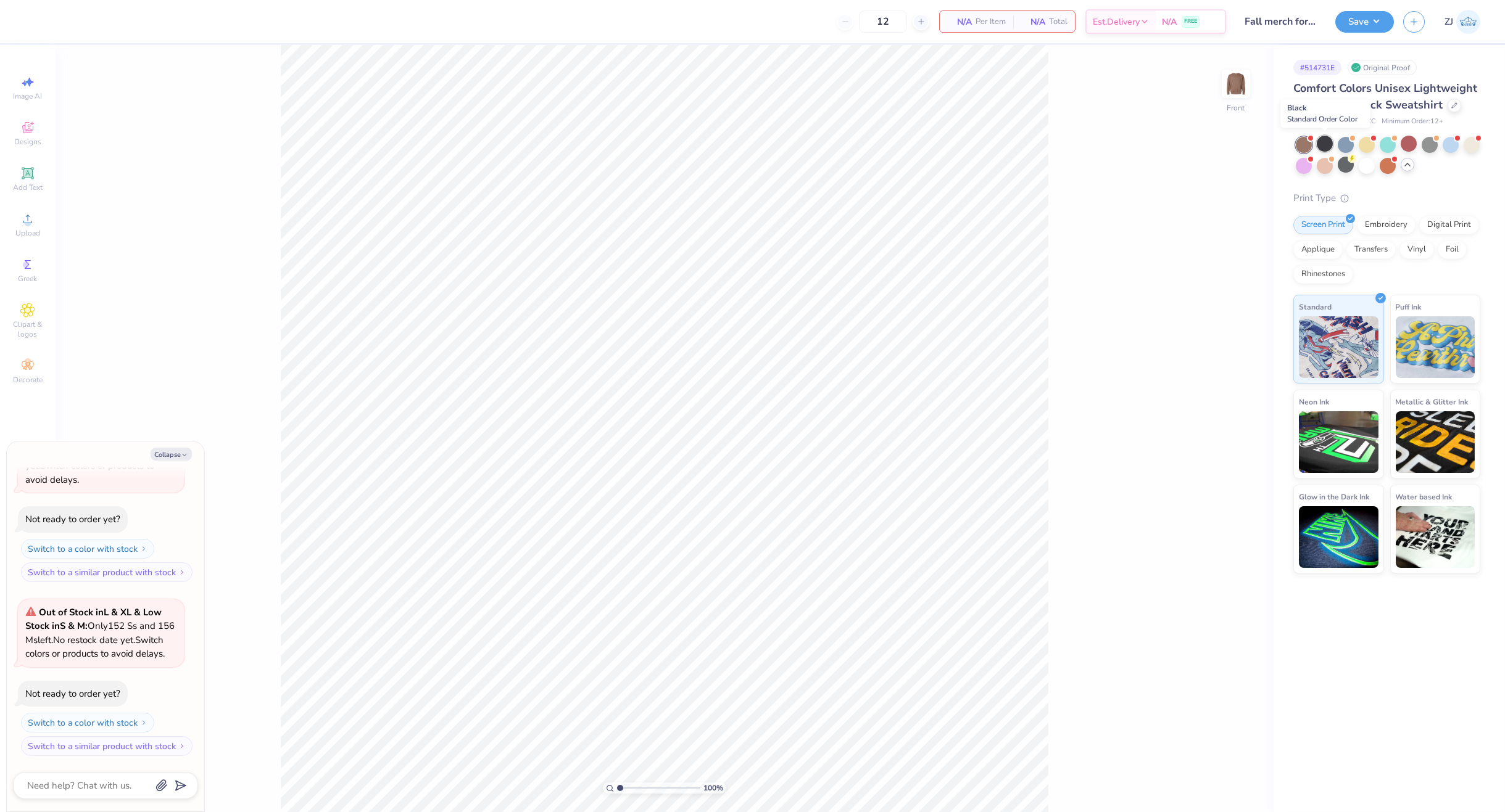
click at [1324, 141] on div at bounding box center [1324, 143] width 16 height 16
click at [1245, 87] on img at bounding box center [1235, 84] width 50 height 50
click at [179, 457] on button "Collapse" at bounding box center [171, 454] width 41 height 13
type textarea "x"
